Goal: Task Accomplishment & Management: Use online tool/utility

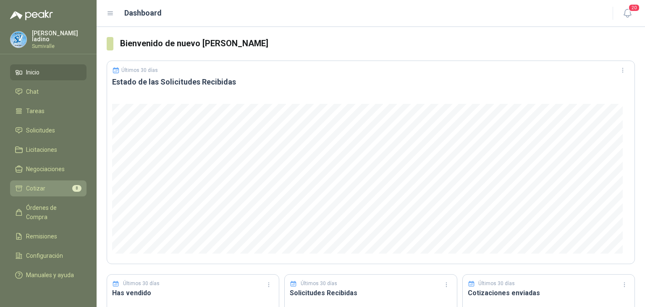
click at [51, 183] on li "Cotizar 8" at bounding box center [48, 187] width 66 height 9
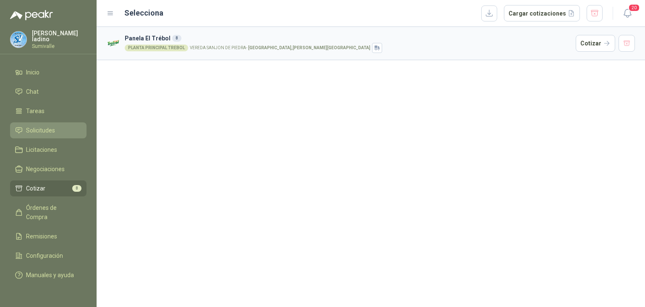
click at [46, 127] on span "Solicitudes" at bounding box center [40, 130] width 29 height 9
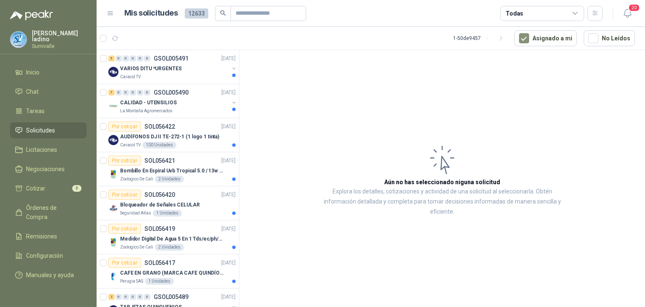
click at [554, 7] on div "Todas" at bounding box center [542, 13] width 84 height 15
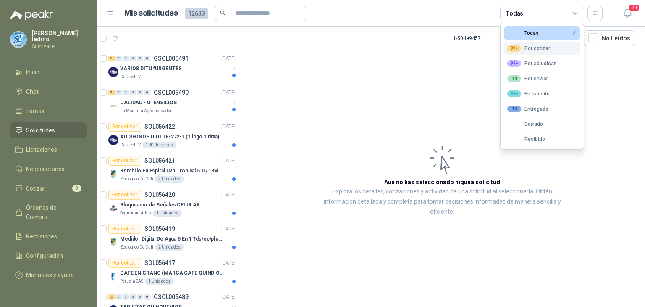
click at [540, 46] on div "99+ Por cotizar" at bounding box center [528, 48] width 43 height 7
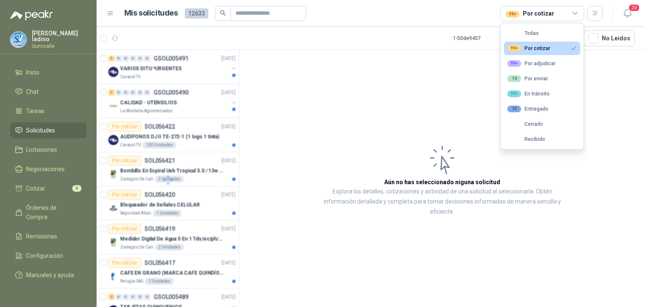
click at [447, 103] on article "Aún no has seleccionado niguna solicitud Explora los detalles, cotizaciones y a…" at bounding box center [442, 179] width 406 height 259
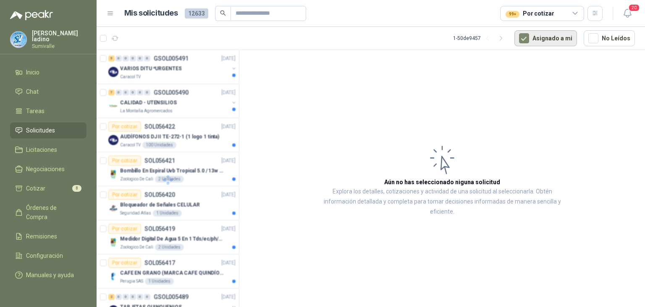
click at [537, 31] on button "Asignado a mi" at bounding box center [545, 38] width 63 height 16
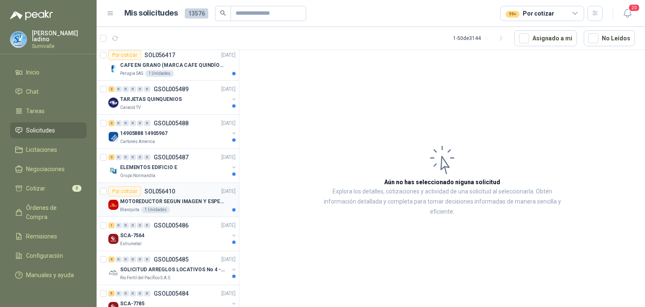
scroll to position [1202, 0]
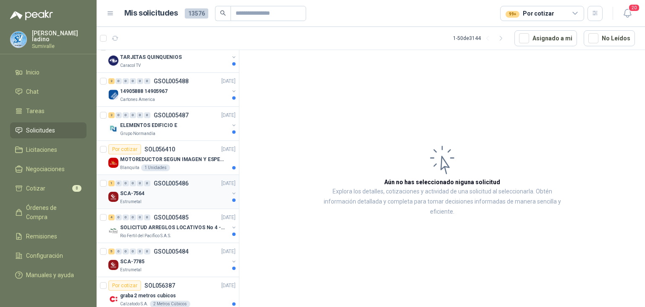
click at [169, 180] on p "GSOL005486" at bounding box center [171, 183] width 35 height 6
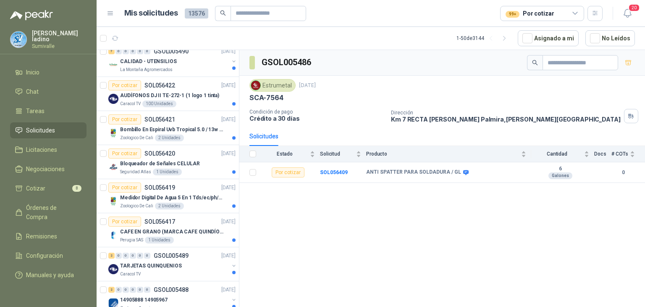
scroll to position [826, 0]
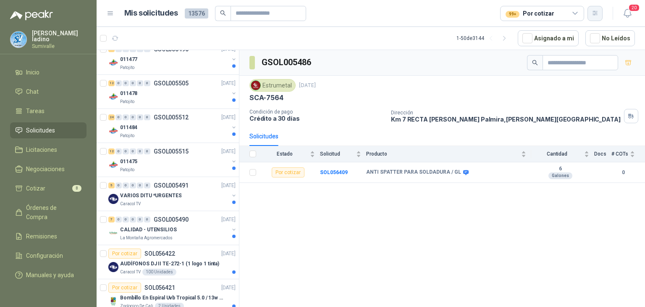
click at [590, 11] on button "button" at bounding box center [594, 13] width 15 height 15
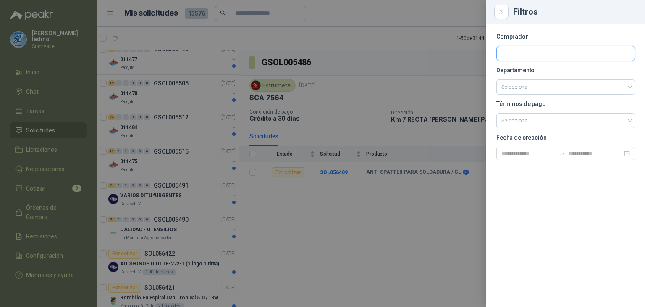
click at [527, 52] on input "text" at bounding box center [566, 53] width 138 height 14
type input "******"
click at [524, 54] on input "text" at bounding box center [566, 53] width 138 height 14
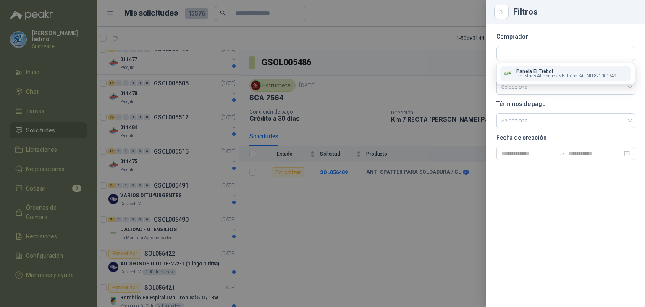
click at [525, 74] on span "Industrias Alimenticias El Trébol SA -" at bounding box center [550, 76] width 69 height 4
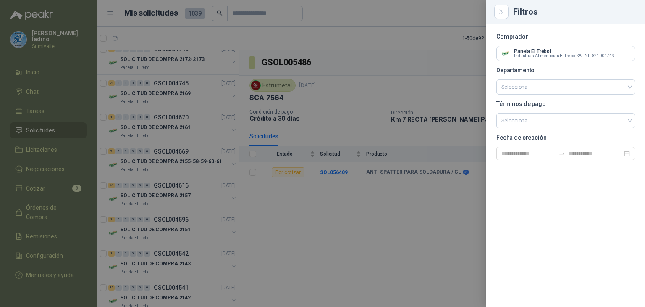
drag, startPoint x: 236, startPoint y: 192, endPoint x: 237, endPoint y: 59, distance: 132.7
click at [237, 59] on div at bounding box center [322, 153] width 645 height 307
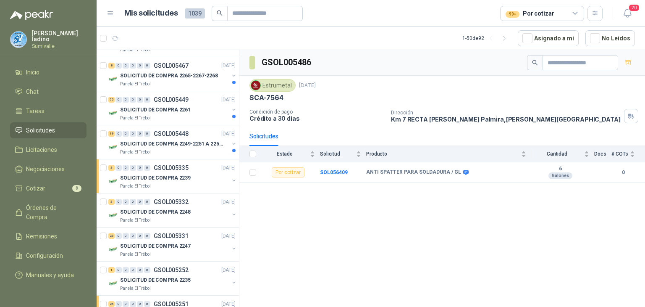
scroll to position [0, 0]
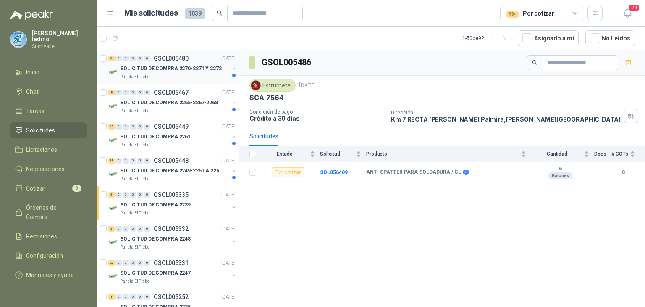
click at [213, 66] on p "SOLICITUD DE COMPRA 2270-2271 Y 2272" at bounding box center [171, 69] width 102 height 8
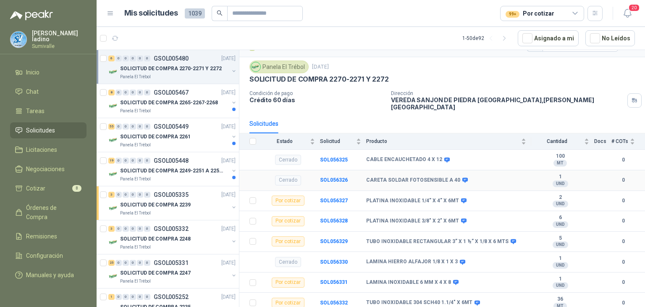
scroll to position [36, 0]
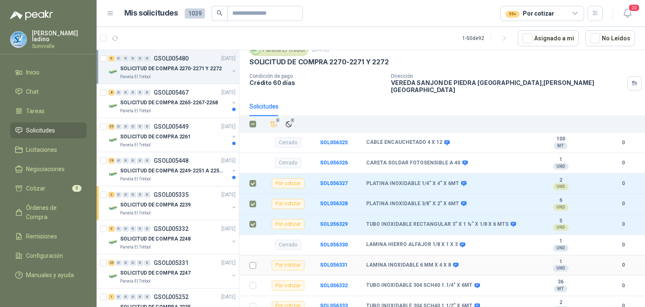
click at [252, 262] on label at bounding box center [252, 264] width 7 height 9
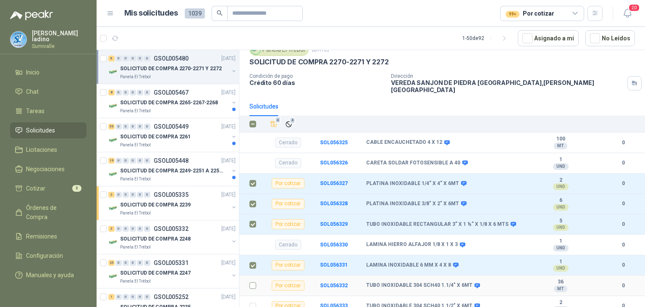
click at [249, 278] on td at bounding box center [250, 285] width 22 height 21
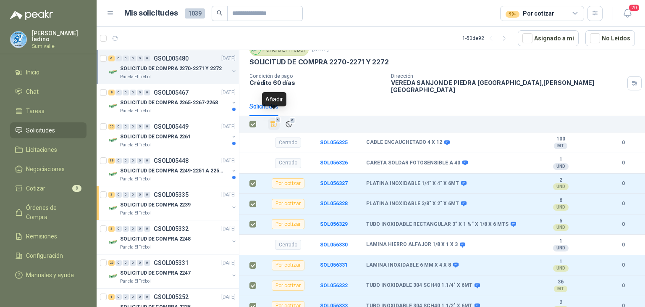
click at [273, 120] on icon "Añadir" at bounding box center [274, 124] width 8 height 8
click at [158, 100] on p "SOLICITUD DE COMPRA 2265-2267-2268" at bounding box center [169, 103] width 98 height 8
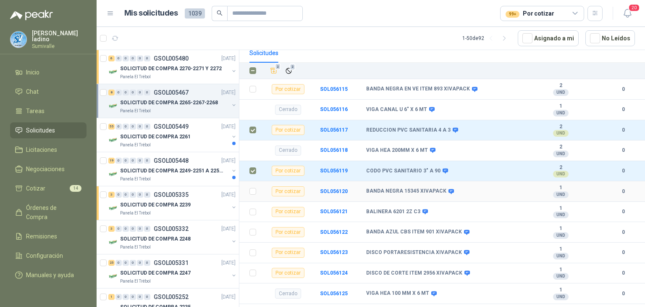
scroll to position [97, 0]
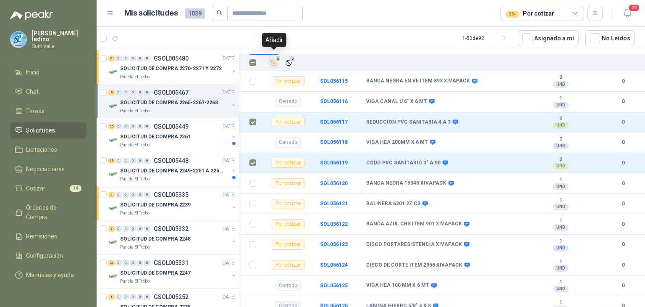
click at [275, 59] on icon "Añadir" at bounding box center [274, 63] width 8 height 8
click at [203, 142] on div "Panela El Trébol" at bounding box center [174, 145] width 109 height 7
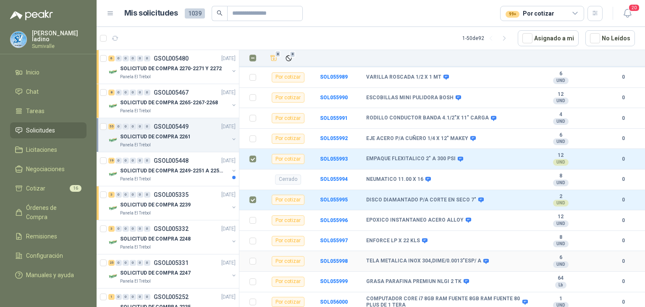
scroll to position [1036, 0]
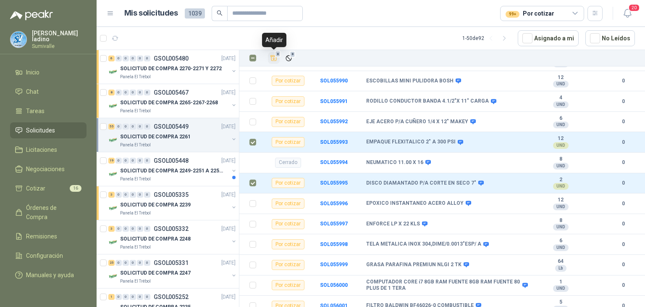
click at [273, 59] on icon "Añadir" at bounding box center [274, 58] width 8 height 8
drag, startPoint x: 275, startPoint y: 59, endPoint x: 307, endPoint y: 58, distance: 31.1
click at [306, 58] on div "8 8" at bounding box center [451, 58] width 367 height 12
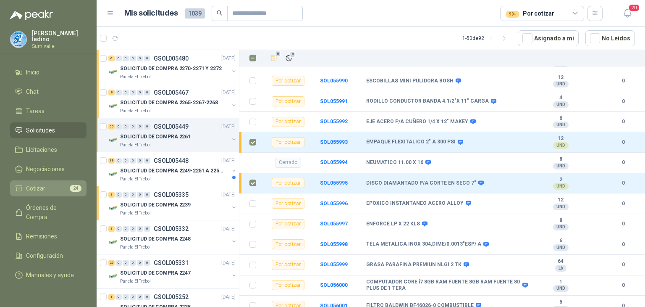
click at [55, 189] on li "Cotizar 24" at bounding box center [48, 187] width 66 height 9
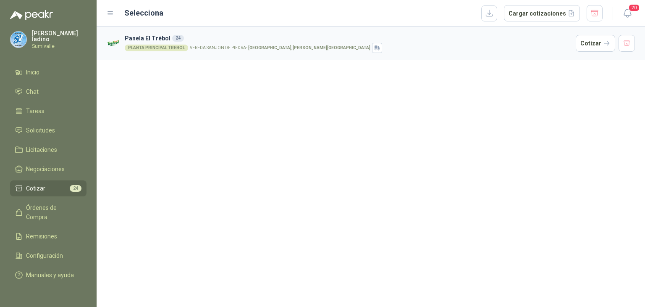
click at [66, 184] on li "Cotizar 24" at bounding box center [48, 187] width 66 height 9
click at [584, 41] on button "Cotizar" at bounding box center [595, 43] width 39 height 17
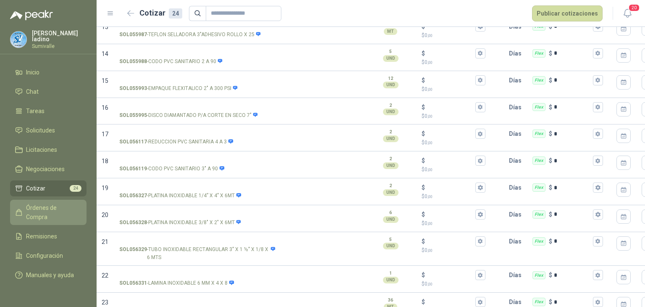
scroll to position [460, 0]
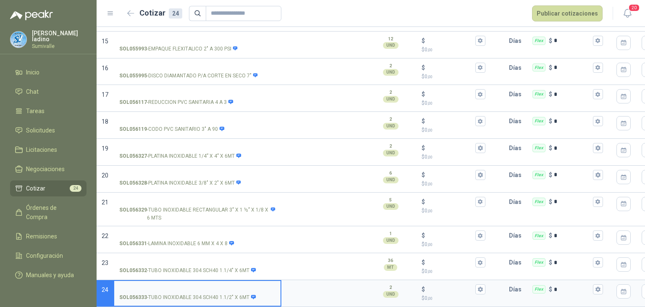
click at [48, 185] on li "Cotizar 24" at bounding box center [48, 187] width 66 height 9
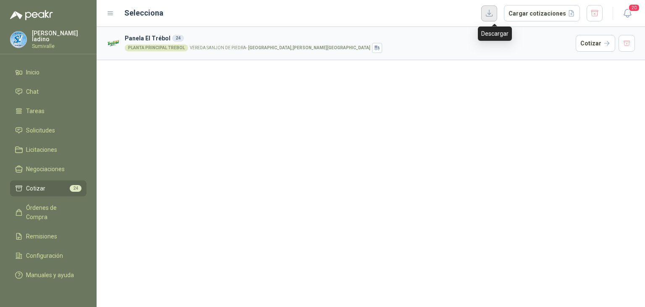
click at [497, 14] on button "button" at bounding box center [489, 13] width 16 height 16
click at [424, 142] on div "Panela El Trébol 24 PLANTA PRINCIPAL TREBOL VEREDA SANJON DE [PERSON_NAME][GEOG…" at bounding box center [371, 167] width 548 height 280
click at [600, 41] on button "Cotizar" at bounding box center [595, 43] width 39 height 17
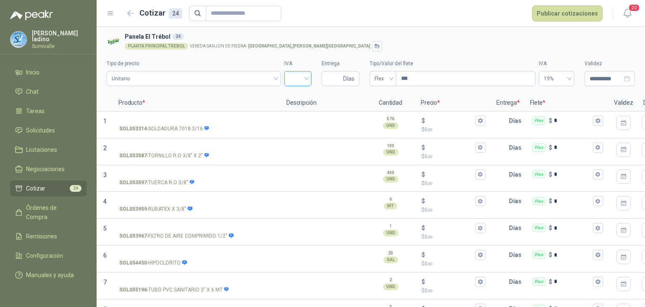
click at [304, 76] on div at bounding box center [297, 78] width 27 height 15
click at [297, 93] on div "19%" at bounding box center [295, 96] width 14 height 9
click at [327, 80] on input "Entrega" at bounding box center [334, 78] width 15 height 14
type input "*"
click at [383, 73] on span "Flex" at bounding box center [383, 78] width 17 height 13
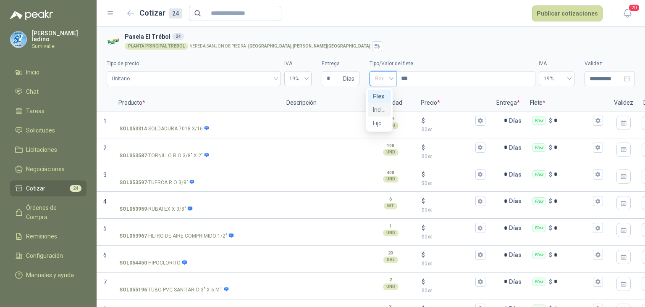
click at [380, 109] on div "Incluido" at bounding box center [379, 109] width 13 height 9
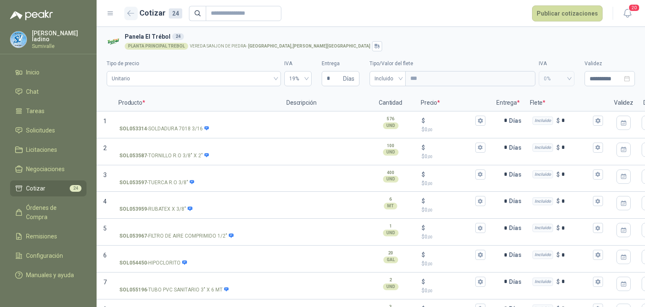
click at [129, 11] on icon "button" at bounding box center [130, 13] width 7 height 6
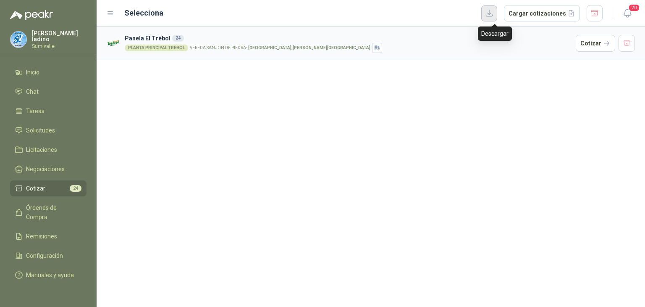
click at [495, 14] on button "button" at bounding box center [489, 13] width 16 height 16
click at [591, 41] on button "Cotizar" at bounding box center [595, 43] width 39 height 17
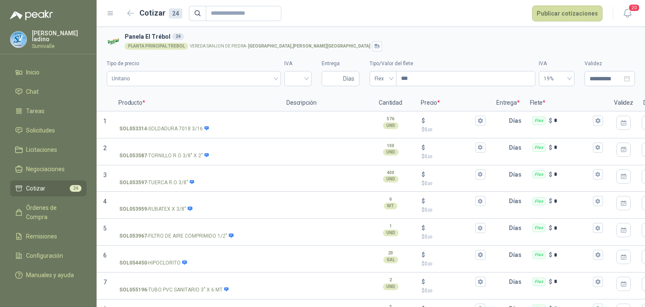
scroll to position [460, 0]
